Goal: Information Seeking & Learning: Learn about a topic

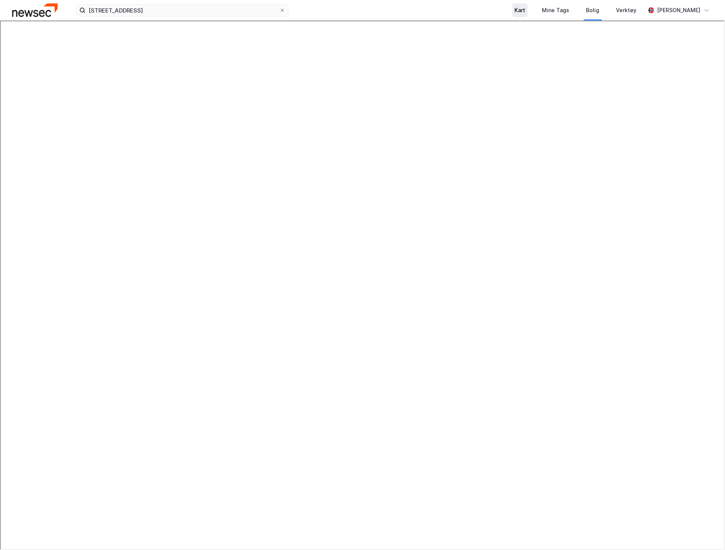
click at [528, 10] on div "Kart" at bounding box center [520, 10] width 15 height 14
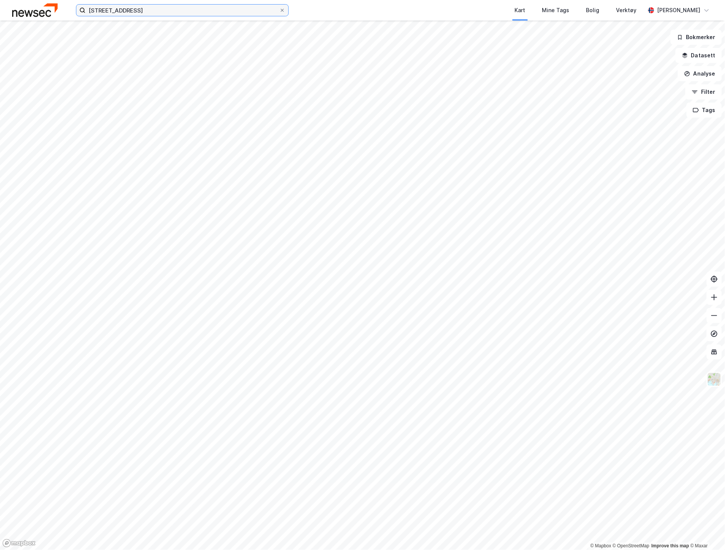
click at [147, 16] on input "[STREET_ADDRESS]" at bounding box center [183, 10] width 194 height 11
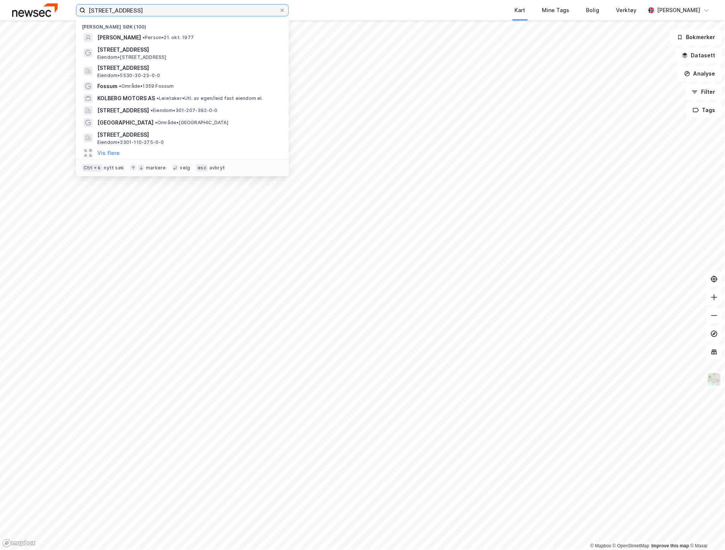
click at [149, 12] on input "[STREET_ADDRESS]" at bounding box center [183, 10] width 194 height 11
paste input "Kong Beles veg 2"
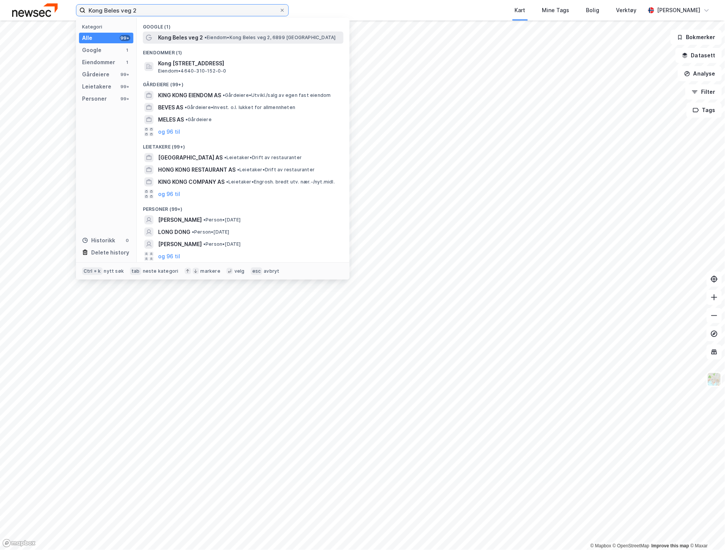
type input "Kong Beles veg 2"
click at [187, 35] on span "Kong Beles veg 2" at bounding box center [180, 37] width 45 height 9
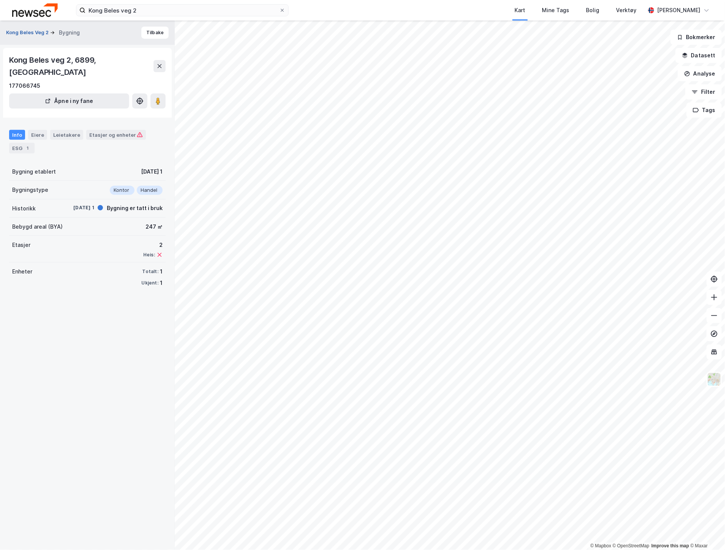
click at [33, 32] on button "Kong Beles Veg 2" at bounding box center [28, 33] width 44 height 8
